Goal: Task Accomplishment & Management: Manage account settings

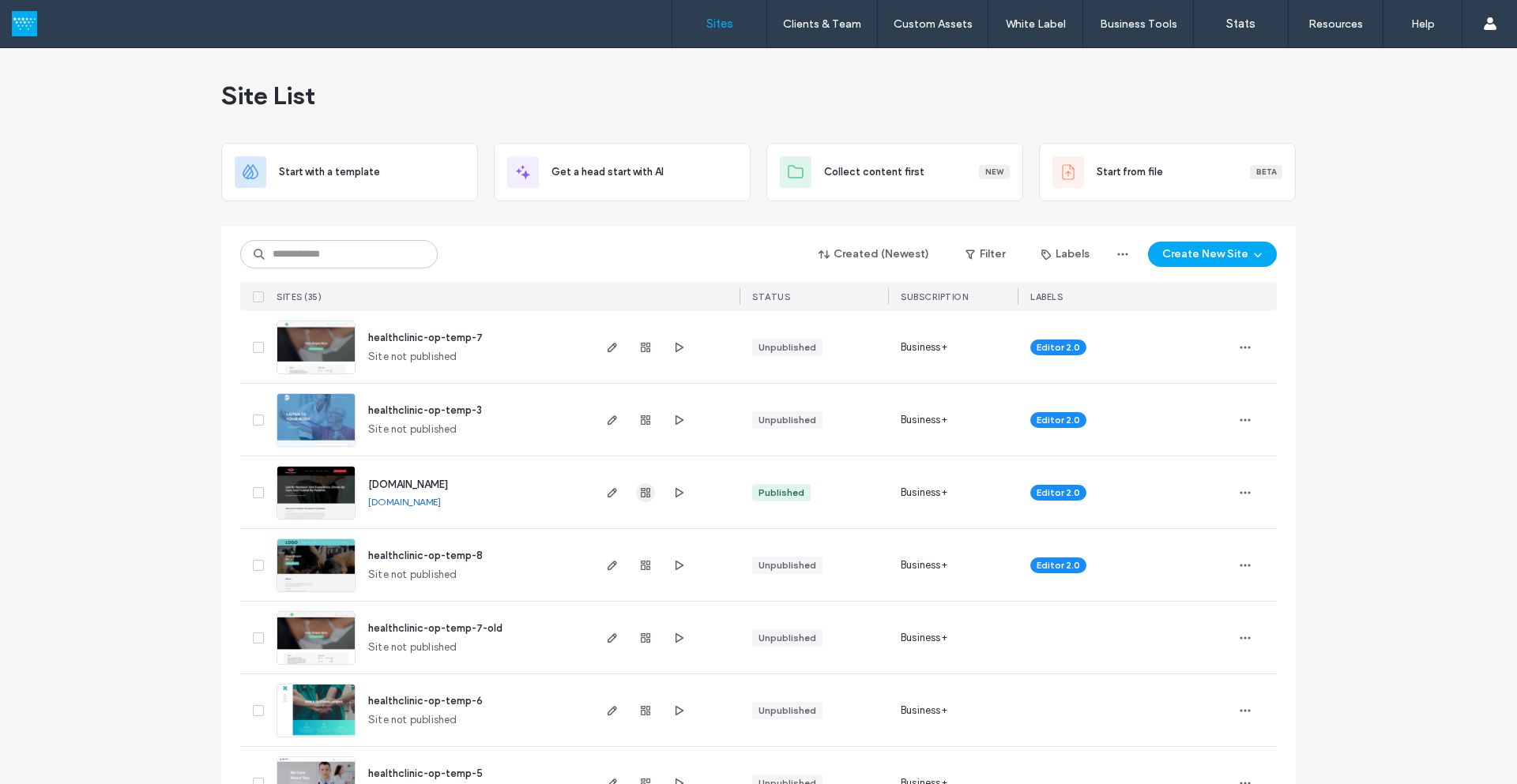
click at [642, 491] on use "button" at bounding box center [645, 492] width 10 height 10
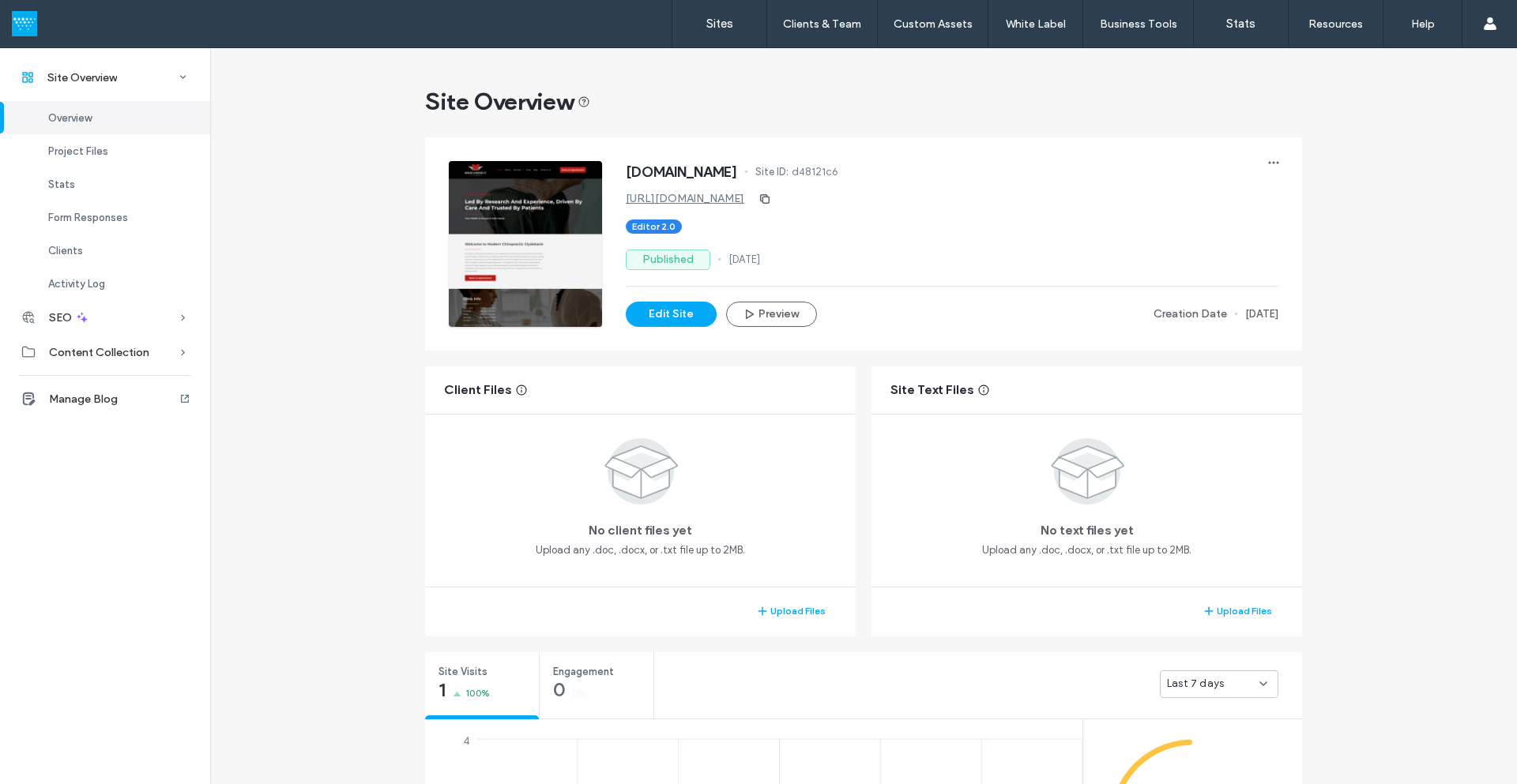
click at [838, 167] on span "d48121c6" at bounding box center [814, 172] width 47 height 16
copy span "d48121c6"
click at [713, 25] on label "Sites" at bounding box center [720, 24] width 27 height 14
